Goal: Transaction & Acquisition: Register for event/course

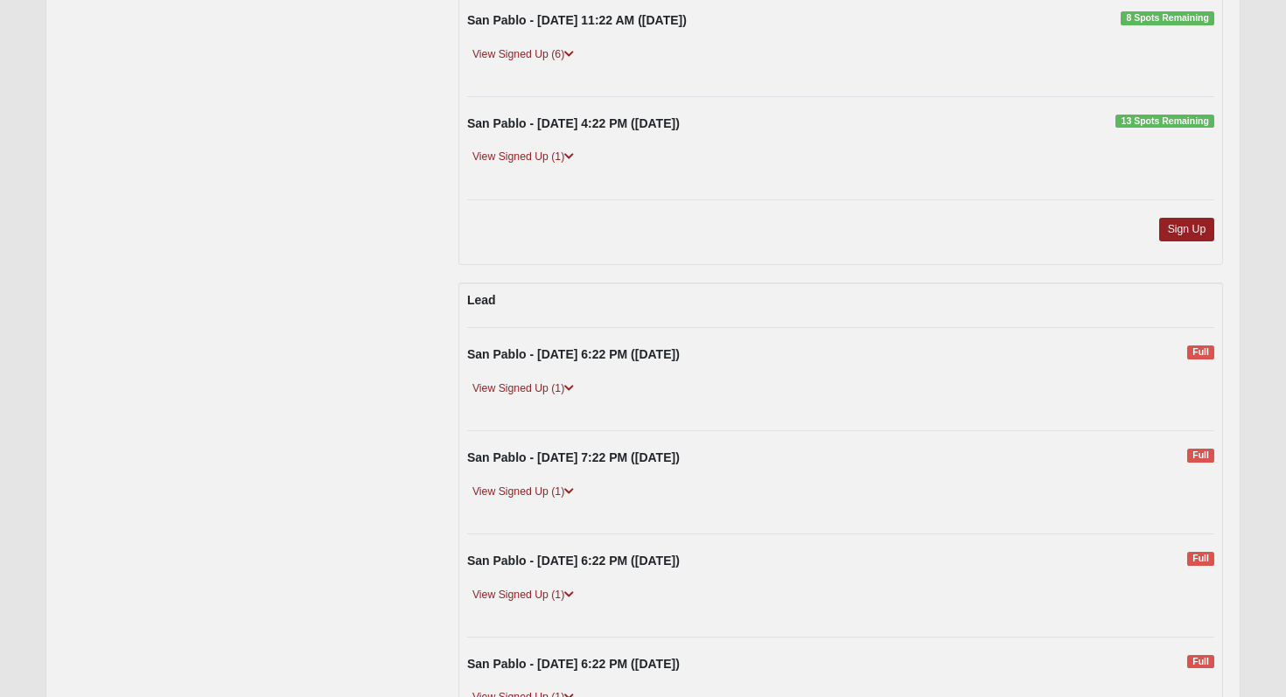
scroll to position [760, 0]
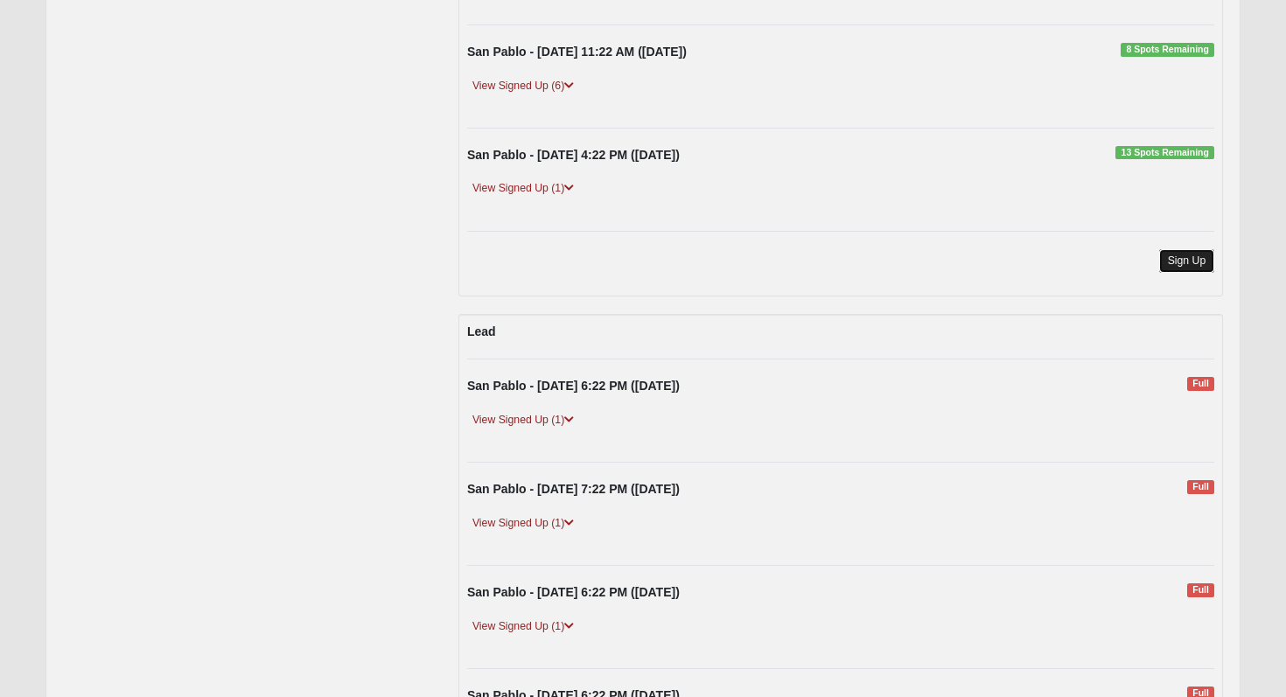
click at [1177, 265] on link "Sign Up" at bounding box center [1187, 261] width 56 height 24
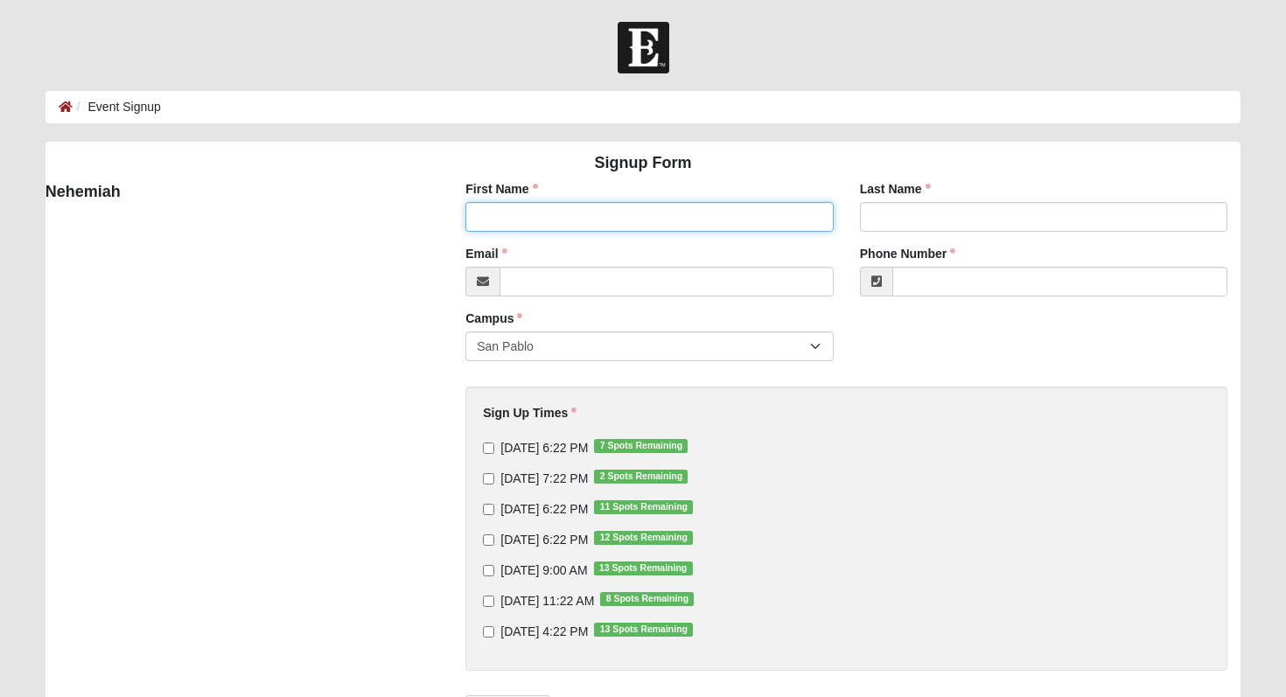
click at [767, 224] on input "First Name" at bounding box center [649, 217] width 368 height 30
type input "isis"
type input "Franklin"
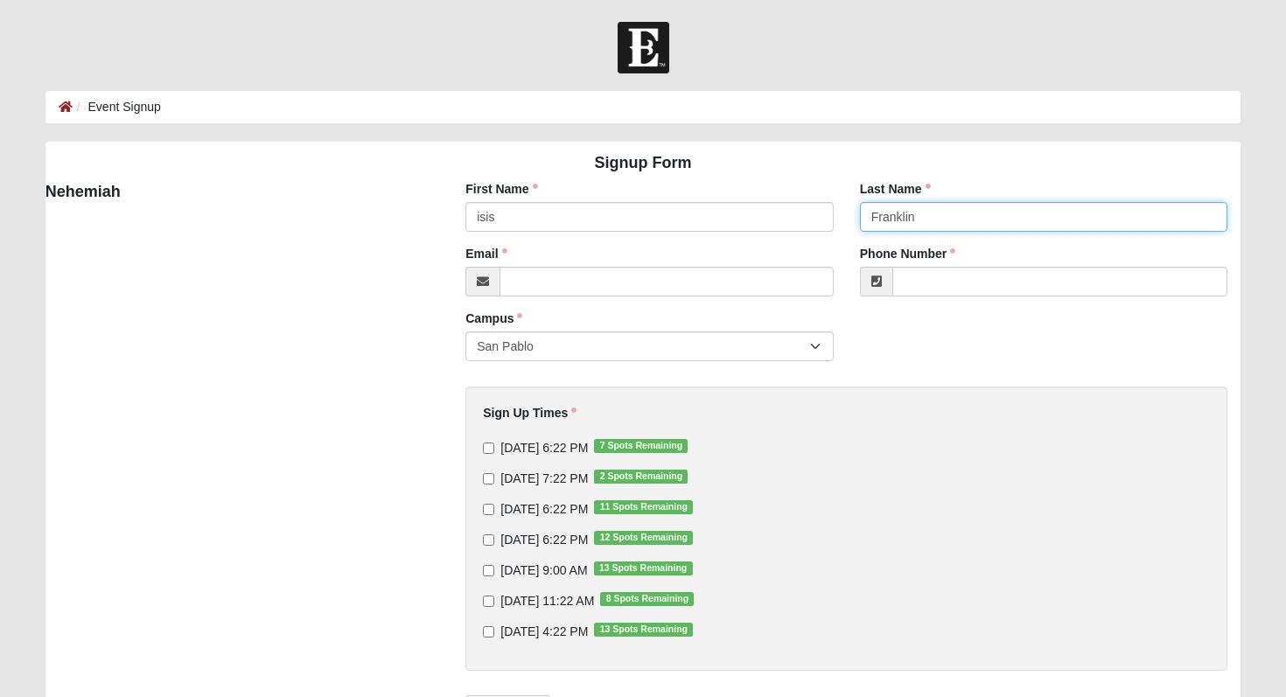
type input "[EMAIL_ADDRESS][DOMAIN_NAME]"
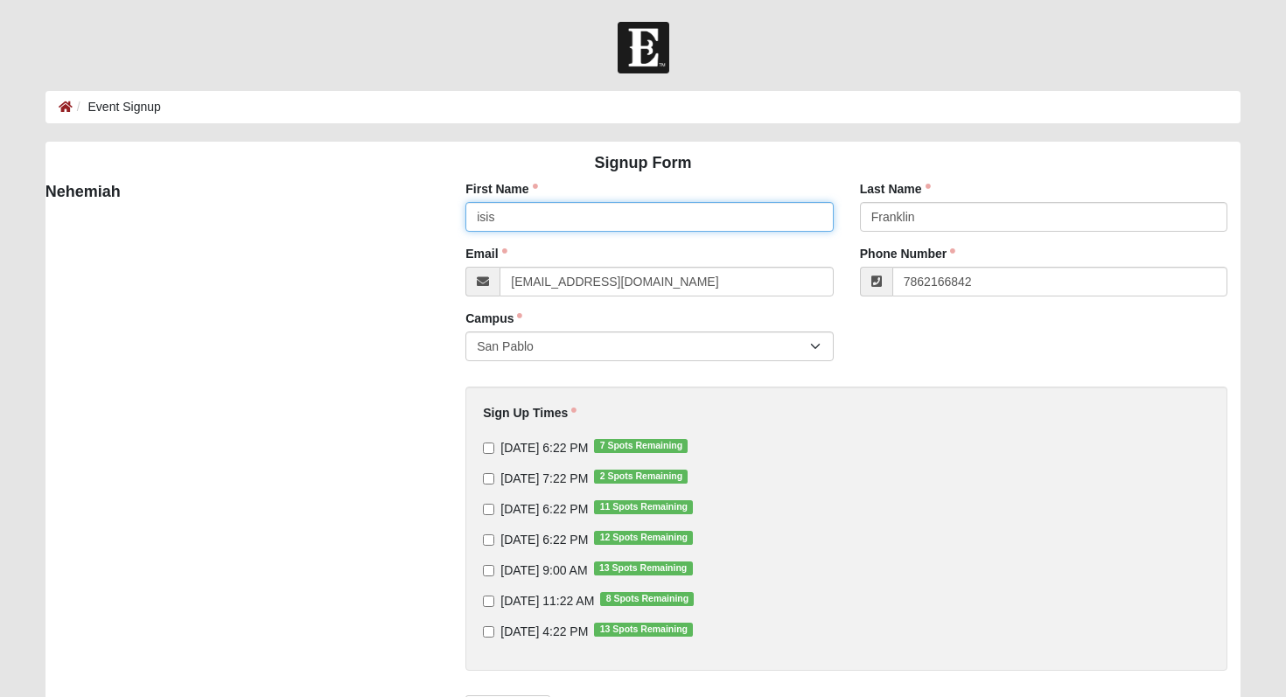
type input "[PHONE_NUMBER]"
click at [490, 453] on input "[DATE] 6:22 PM 7 Spots Remaining" at bounding box center [488, 448] width 11 height 11
checkbox input "true"
click at [492, 473] on input "[DATE] 7:22 PM 2 Spots Remaining" at bounding box center [488, 478] width 11 height 11
checkbox input "true"
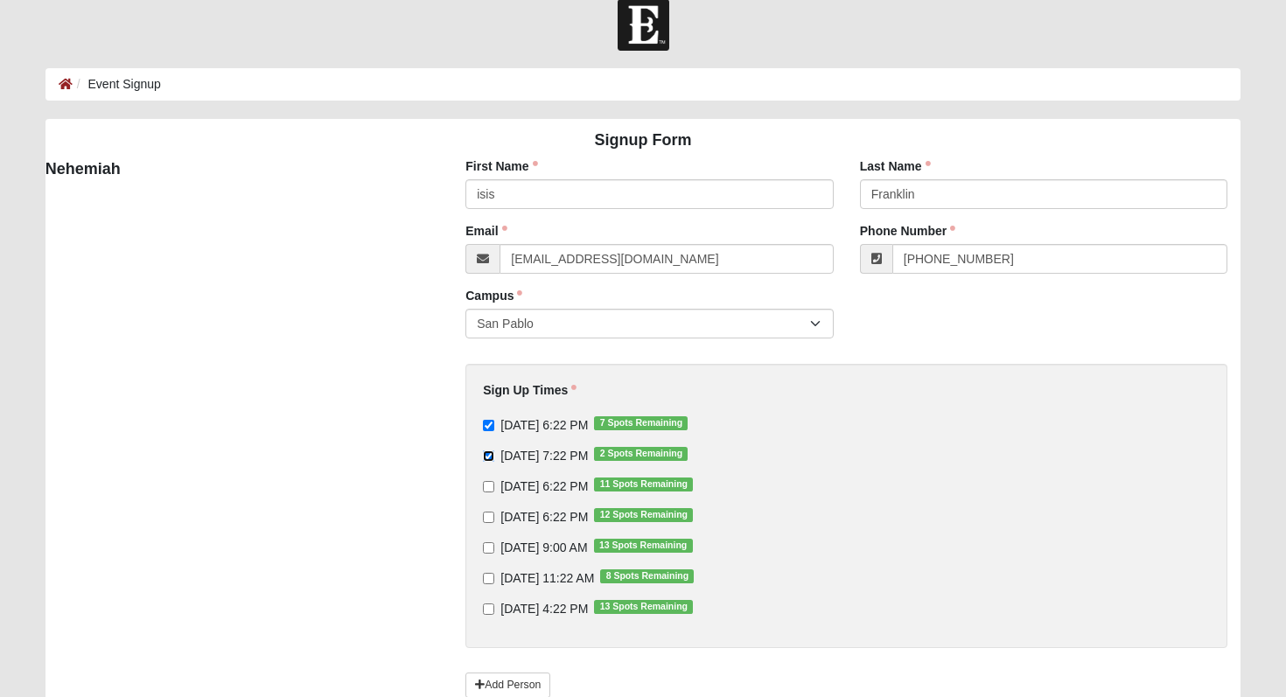
scroll to position [44, 0]
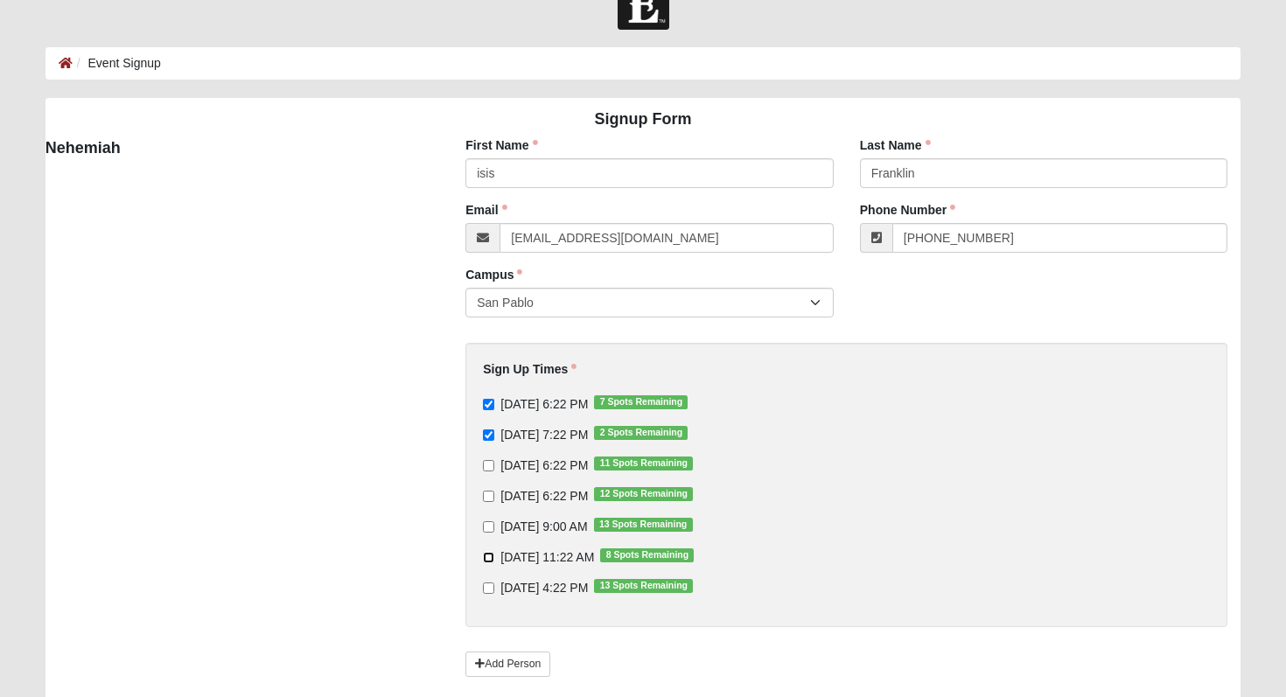
click at [486, 560] on input "[DATE] 11:22 AM 8 Spots Remaining" at bounding box center [488, 557] width 11 height 11
checkbox input "true"
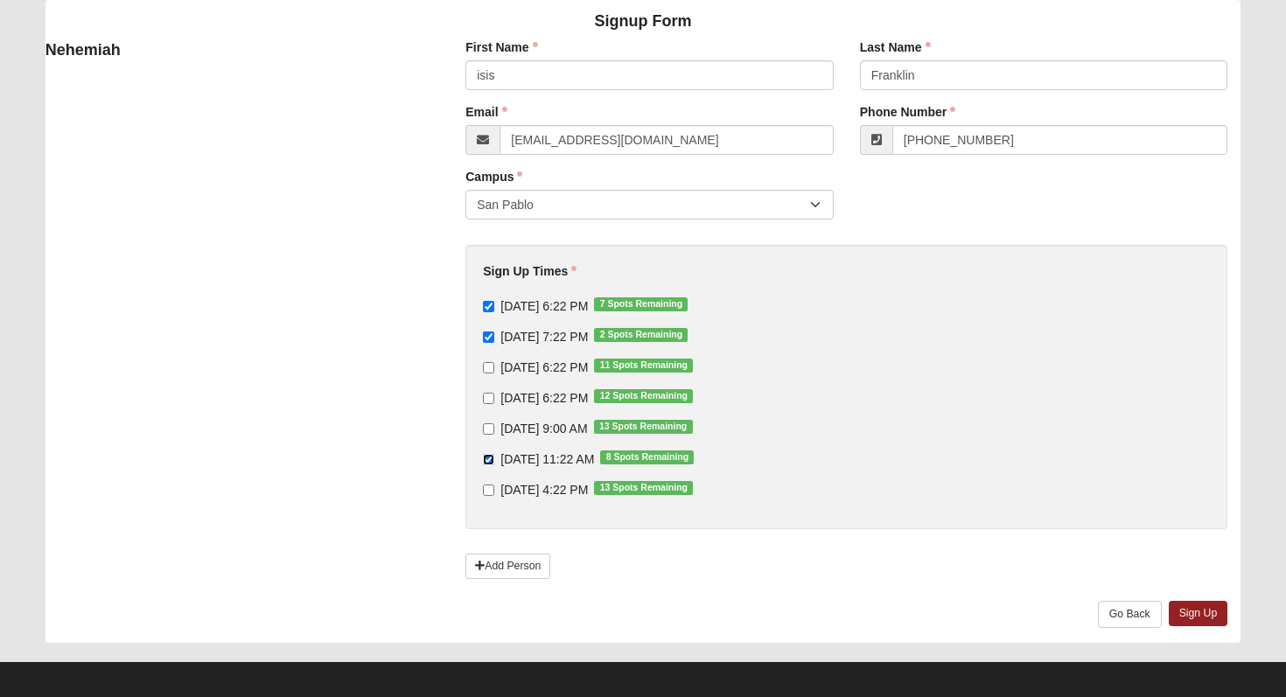
scroll to position [151, 0]
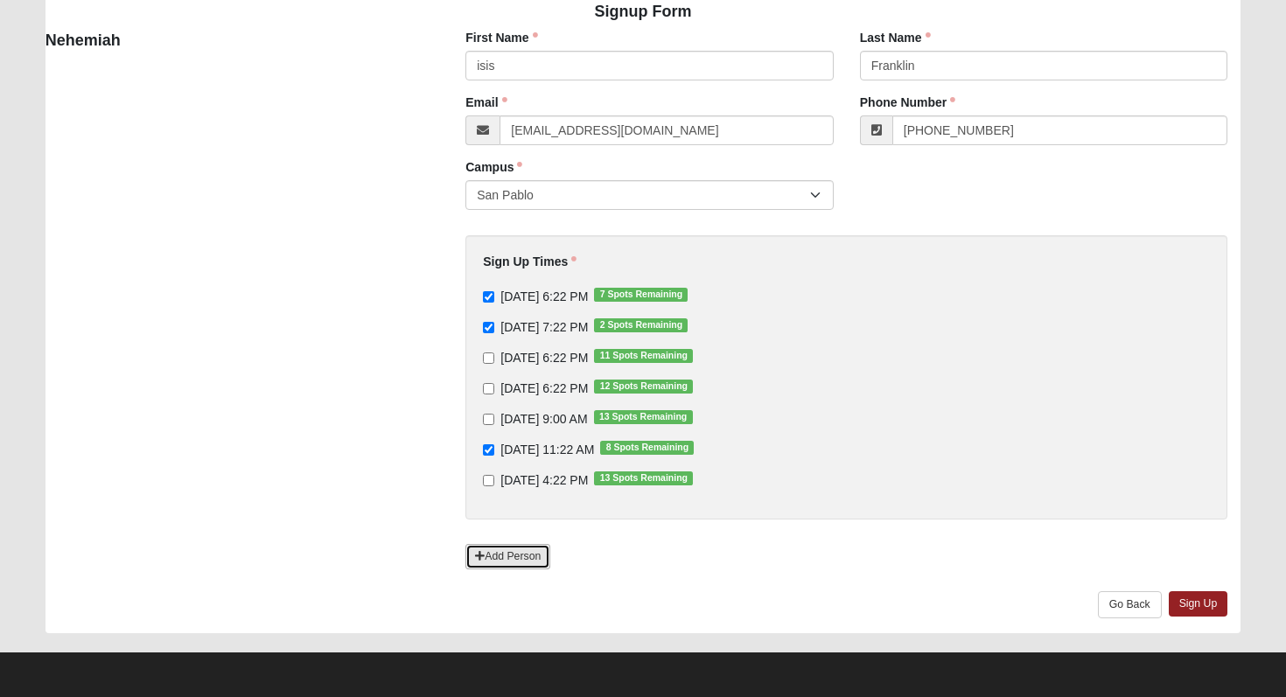
click at [522, 554] on link "Add Person" at bounding box center [507, 556] width 85 height 25
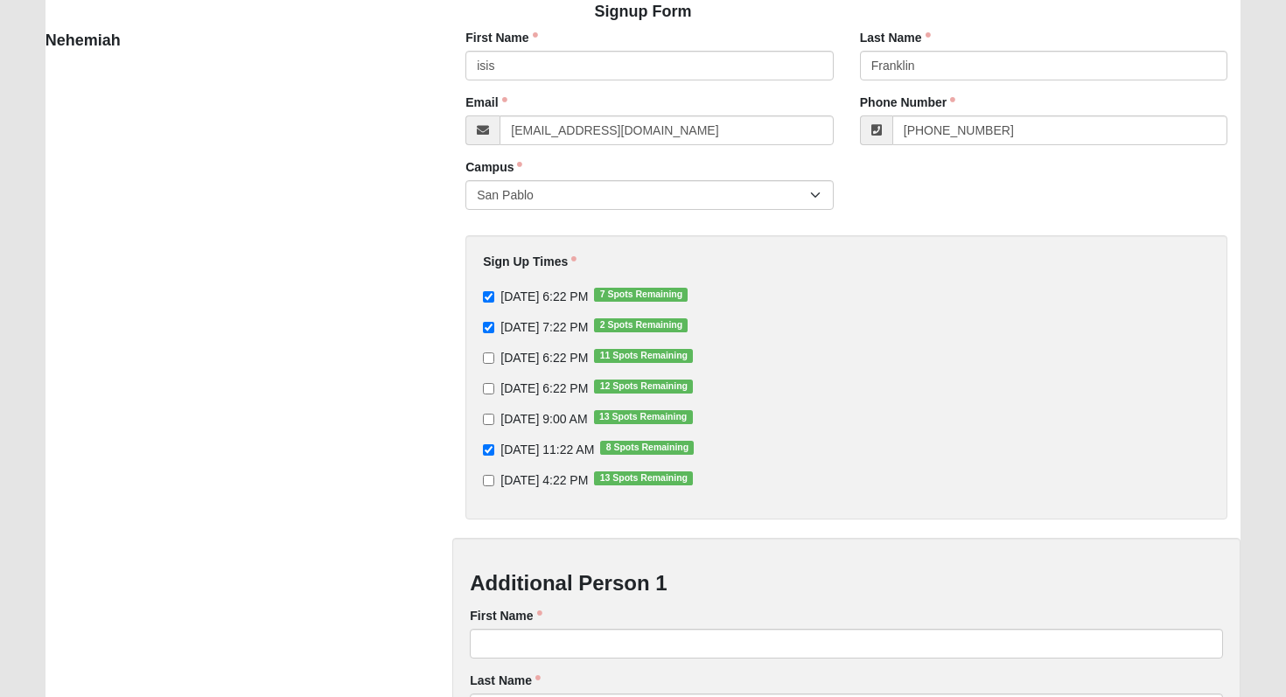
scroll to position [202, 0]
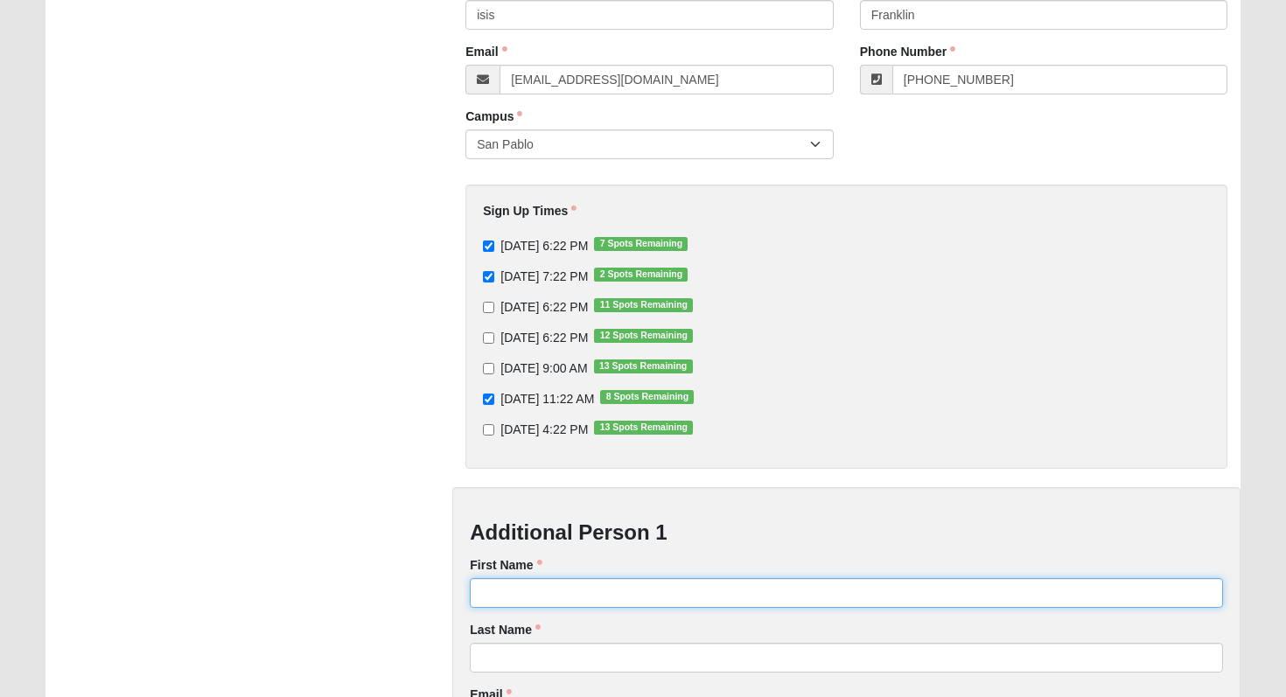
click at [540, 596] on input "First Name" at bounding box center [846, 593] width 753 height 30
type input "Brandon"
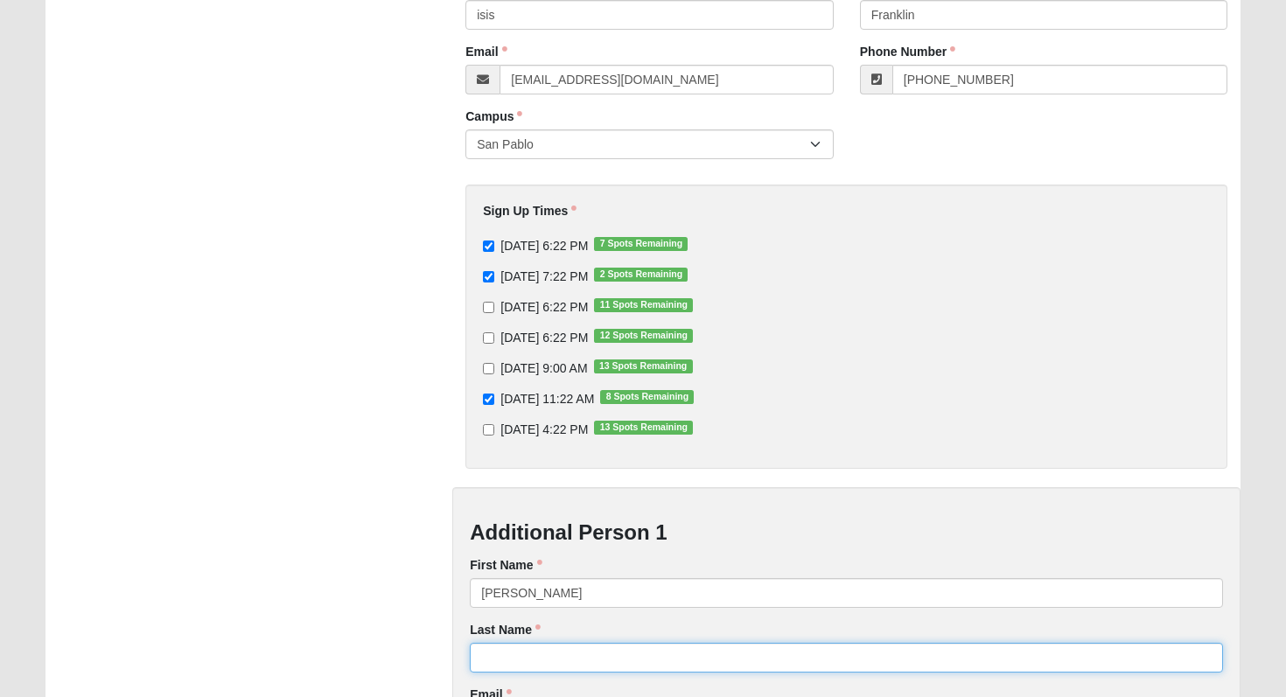
type input "Franklin"
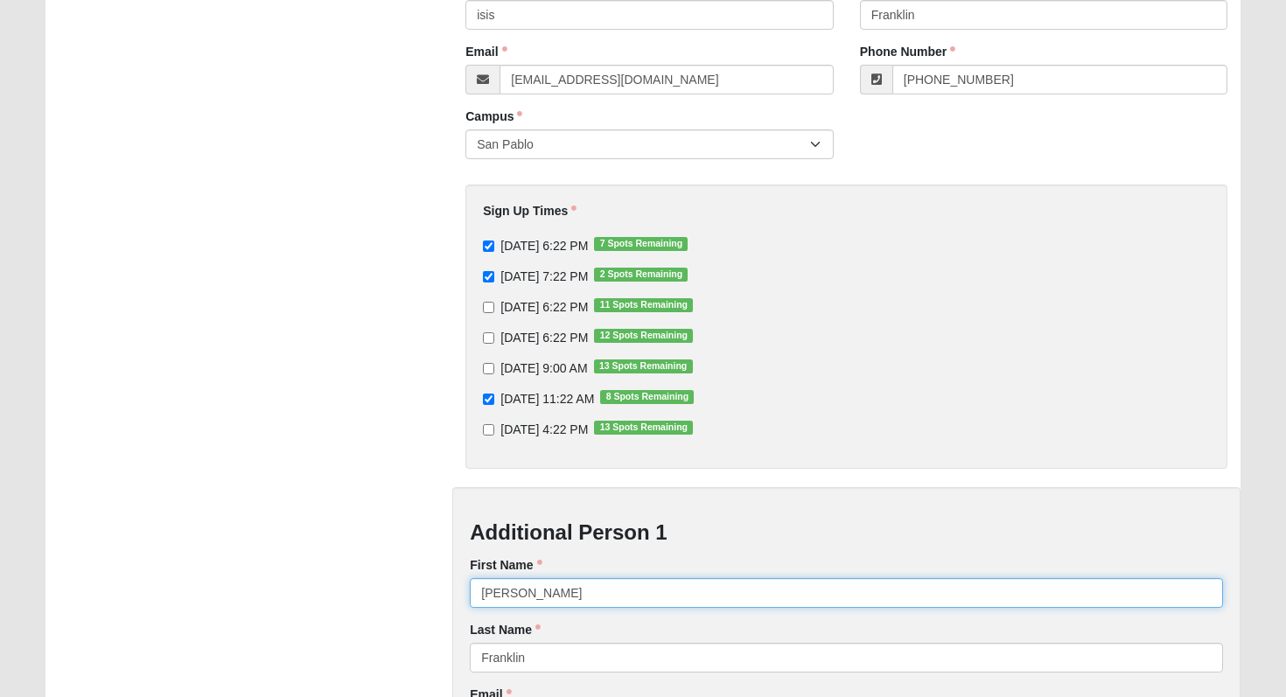
type input "(786) 216-6842"
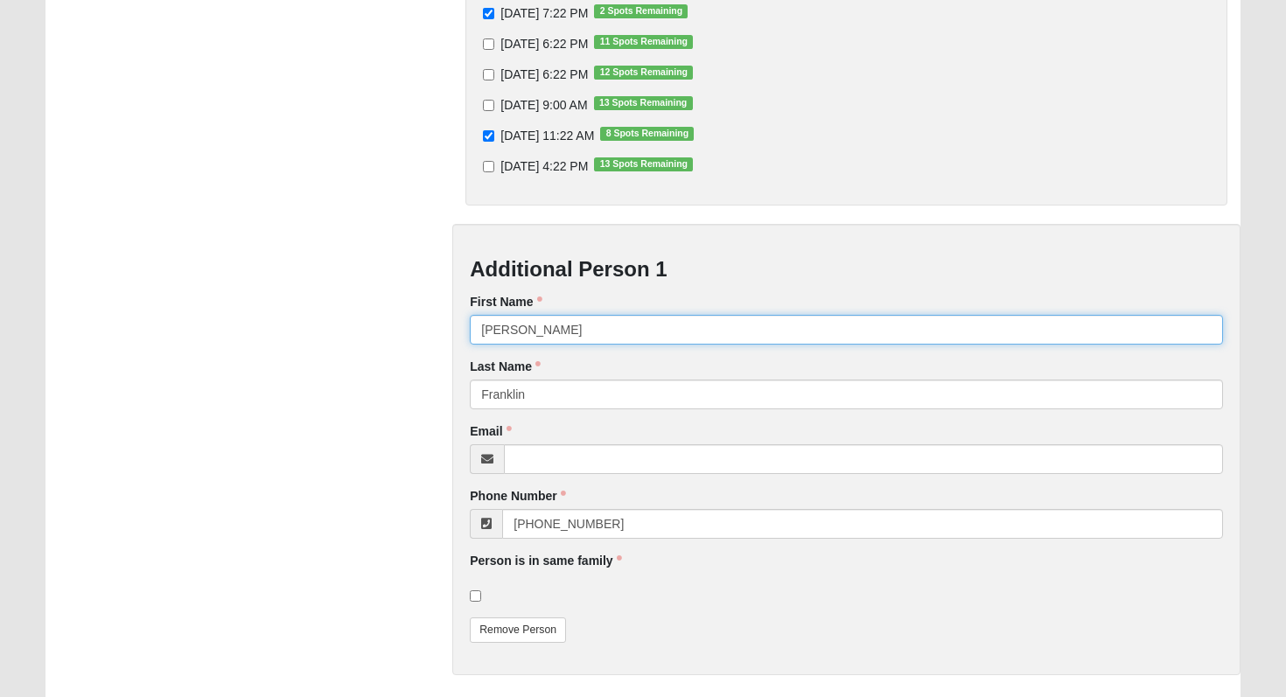
scroll to position [479, 0]
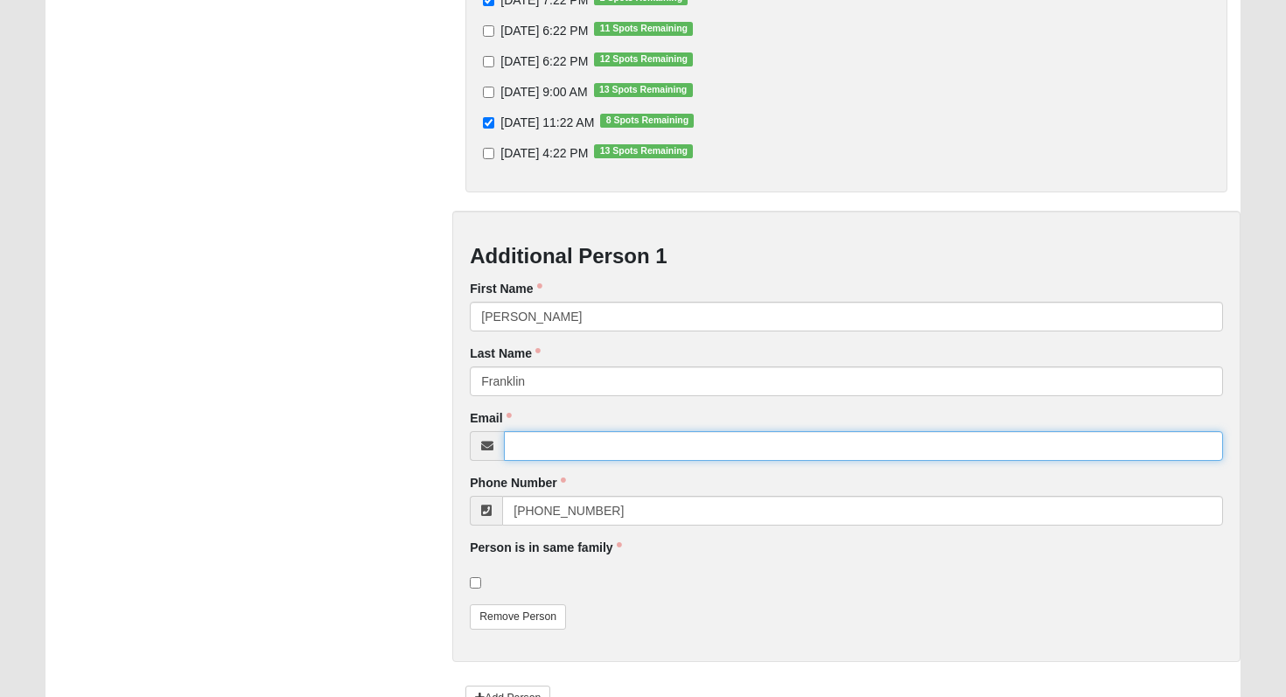
click at [541, 452] on input "Email" at bounding box center [863, 446] width 719 height 30
click at [707, 444] on input "Email" at bounding box center [863, 446] width 719 height 30
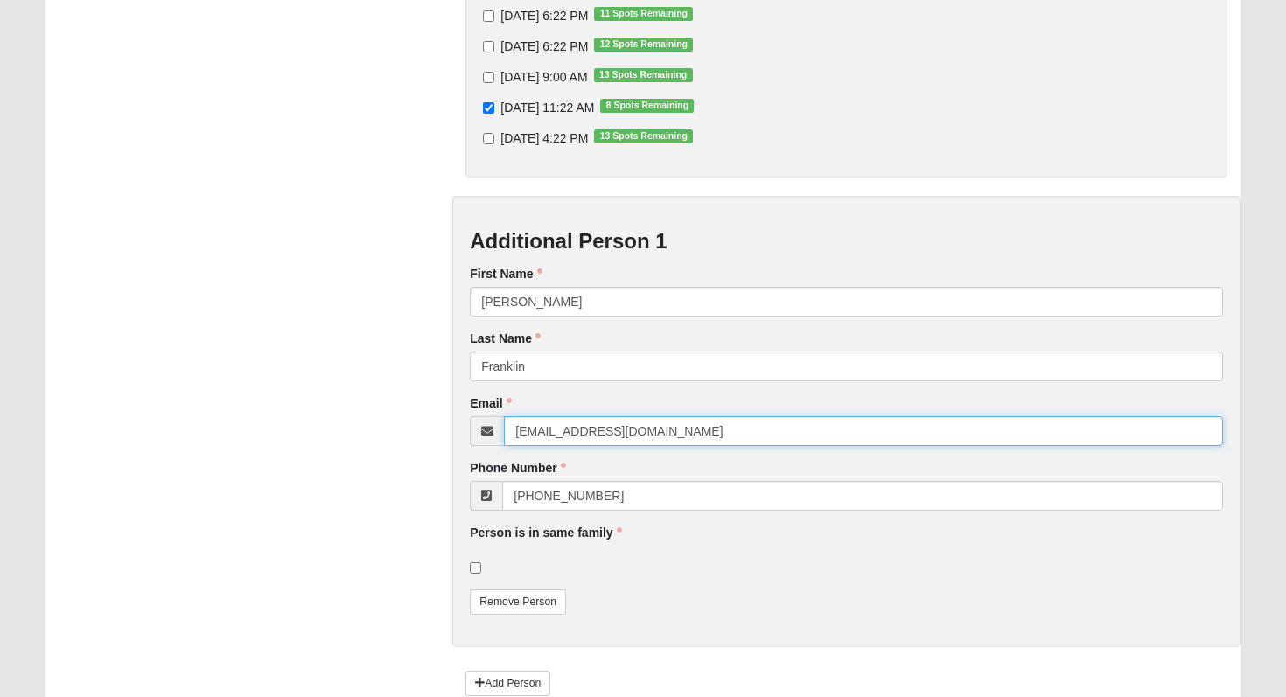
scroll to position [620, 0]
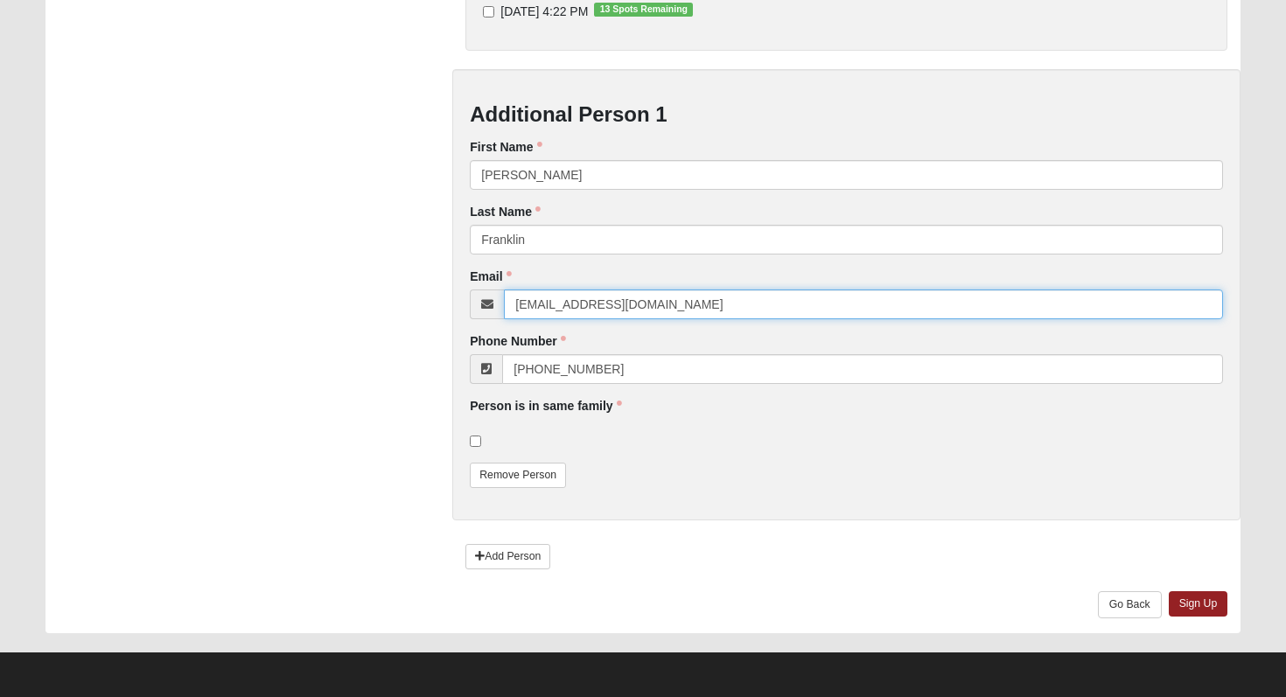
type input "thebusinessman34@gmail.com"
click at [478, 446] on input "checkbox" at bounding box center [475, 441] width 11 height 11
checkbox input "true"
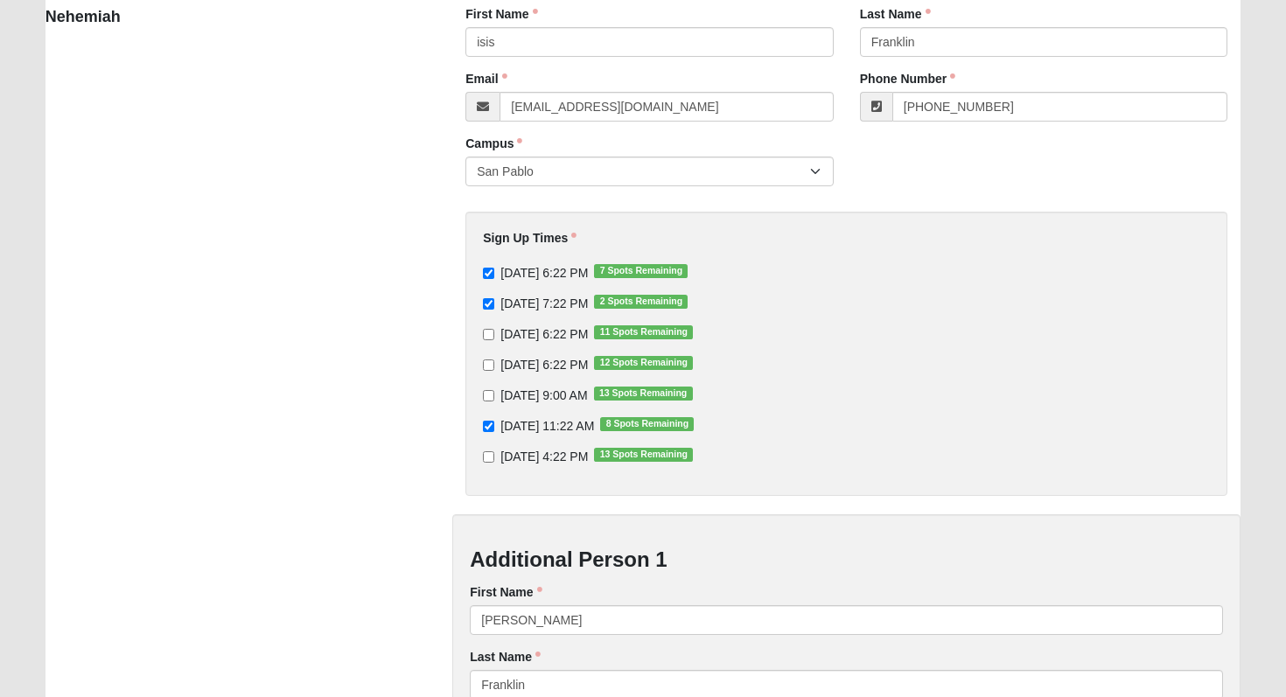
scroll to position [178, 0]
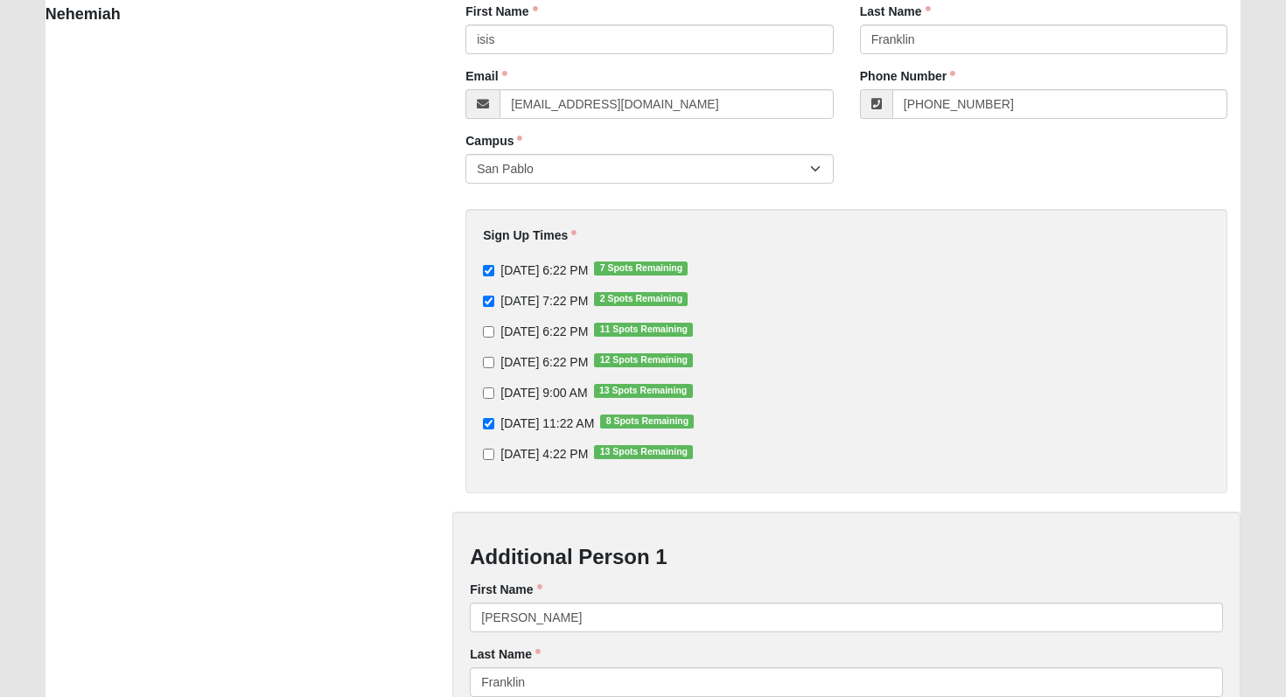
click at [490, 430] on label "9/14/2025 11:22 AM 8 Spots Remaining" at bounding box center [588, 423] width 211 height 17
click at [490, 430] on input "9/14/2025 11:22 AM 8 Spots Remaining" at bounding box center [488, 423] width 11 height 11
checkbox input "false"
click at [490, 389] on input "9/14/2025 9:00 AM 13 Spots Remaining" at bounding box center [488, 393] width 11 height 11
checkbox input "true"
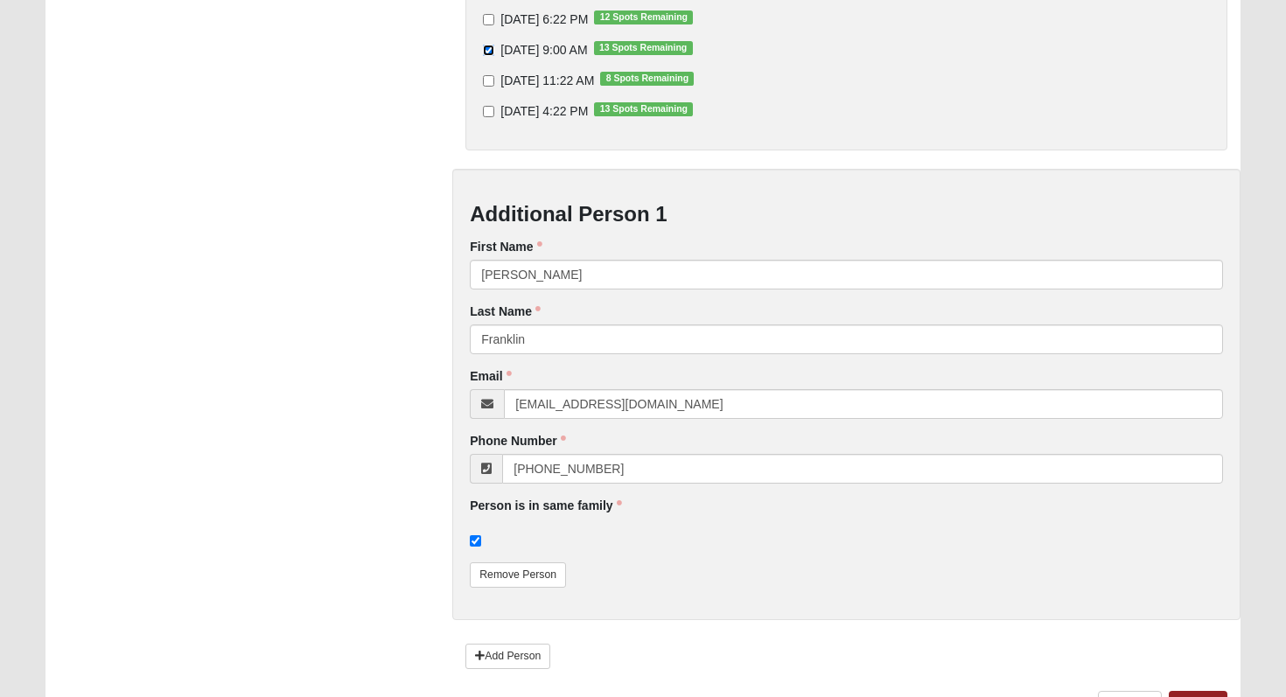
scroll to position [620, 0]
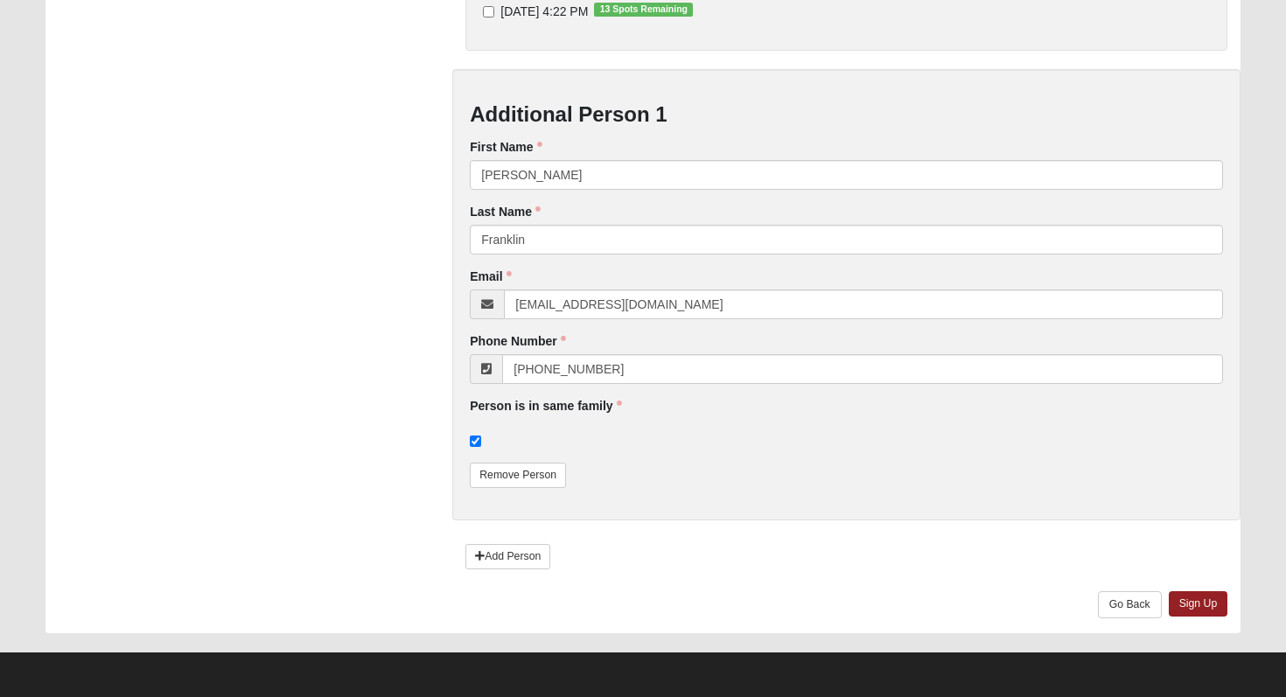
click at [1202, 616] on div "Sign Up Go Back" at bounding box center [846, 612] width 788 height 43
click at [1202, 604] on link "Sign Up" at bounding box center [1198, 603] width 59 height 25
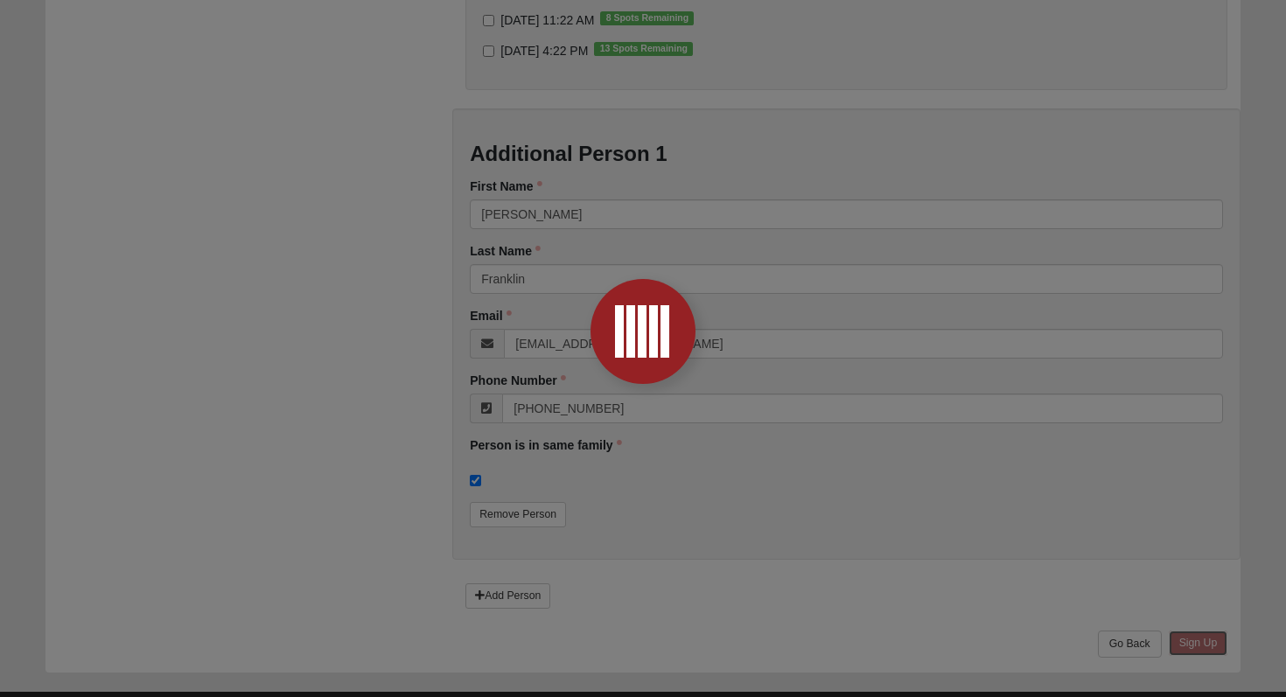
scroll to position [0, 0]
